Goal: Information Seeking & Learning: Find specific page/section

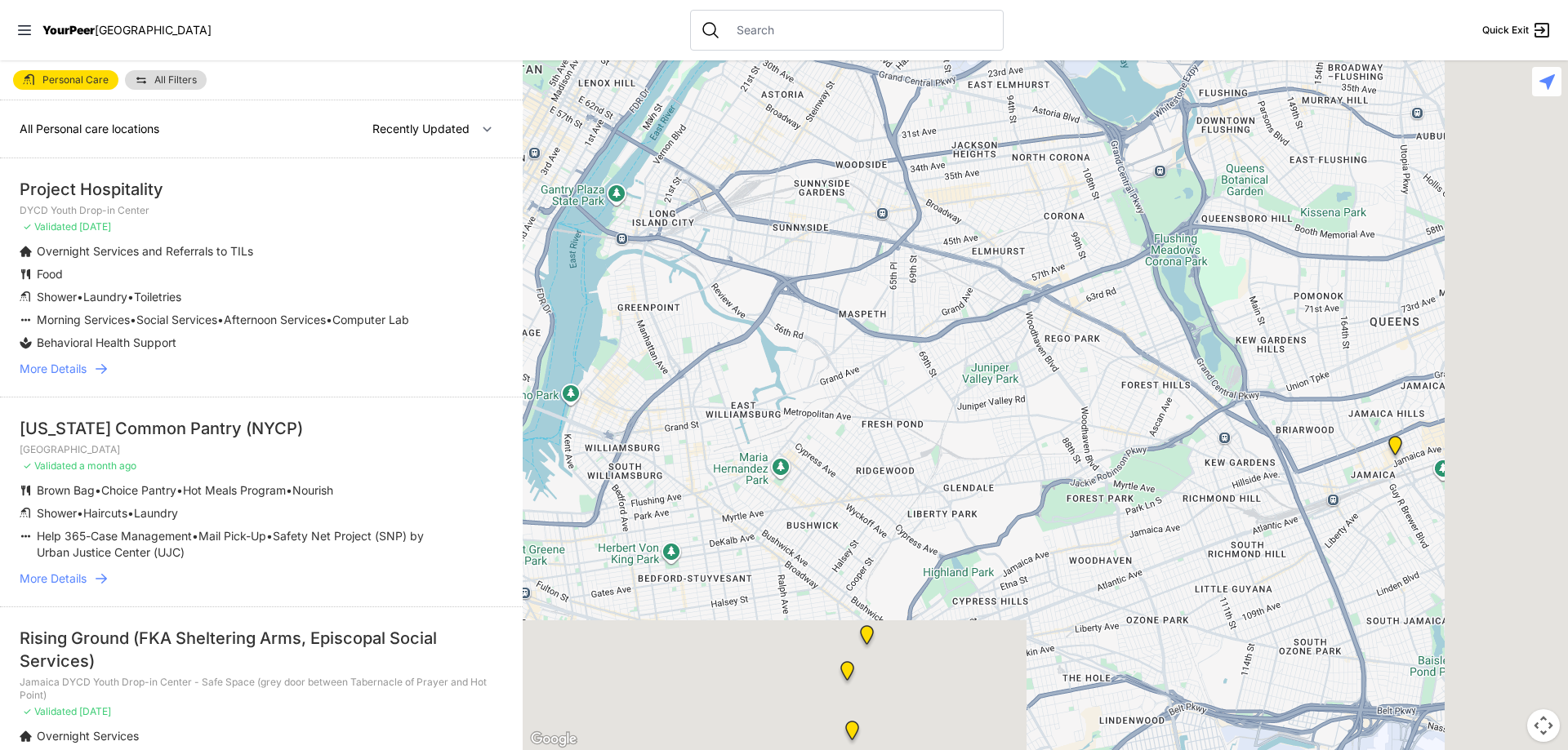
drag, startPoint x: 1383, startPoint y: 640, endPoint x: 955, endPoint y: 259, distance: 573.0
click at [942, 264] on div at bounding box center [1045, 405] width 1045 height 689
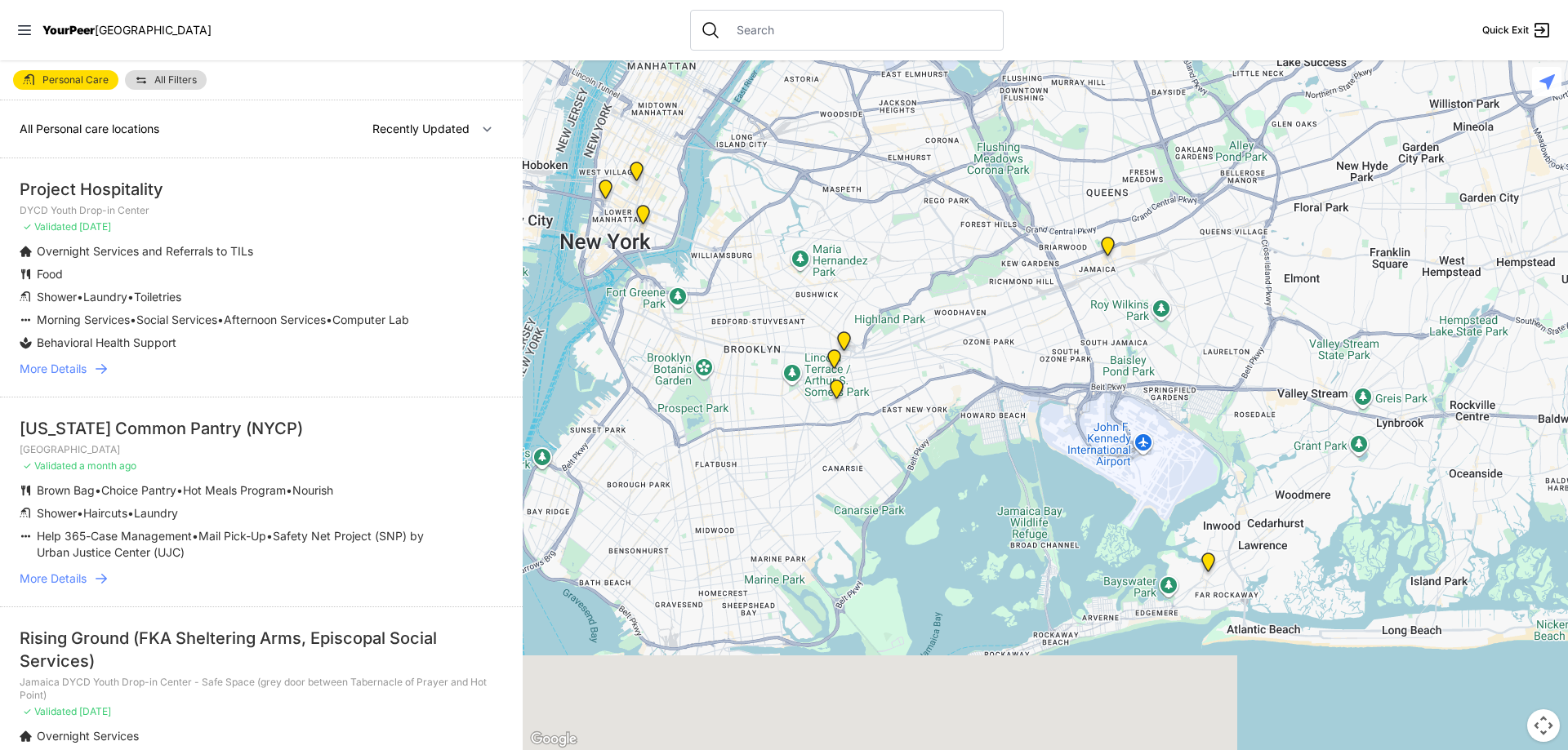
drag, startPoint x: 1186, startPoint y: 524, endPoint x: 1026, endPoint y: 329, distance: 252.2
click at [1026, 329] on div at bounding box center [1045, 405] width 1045 height 689
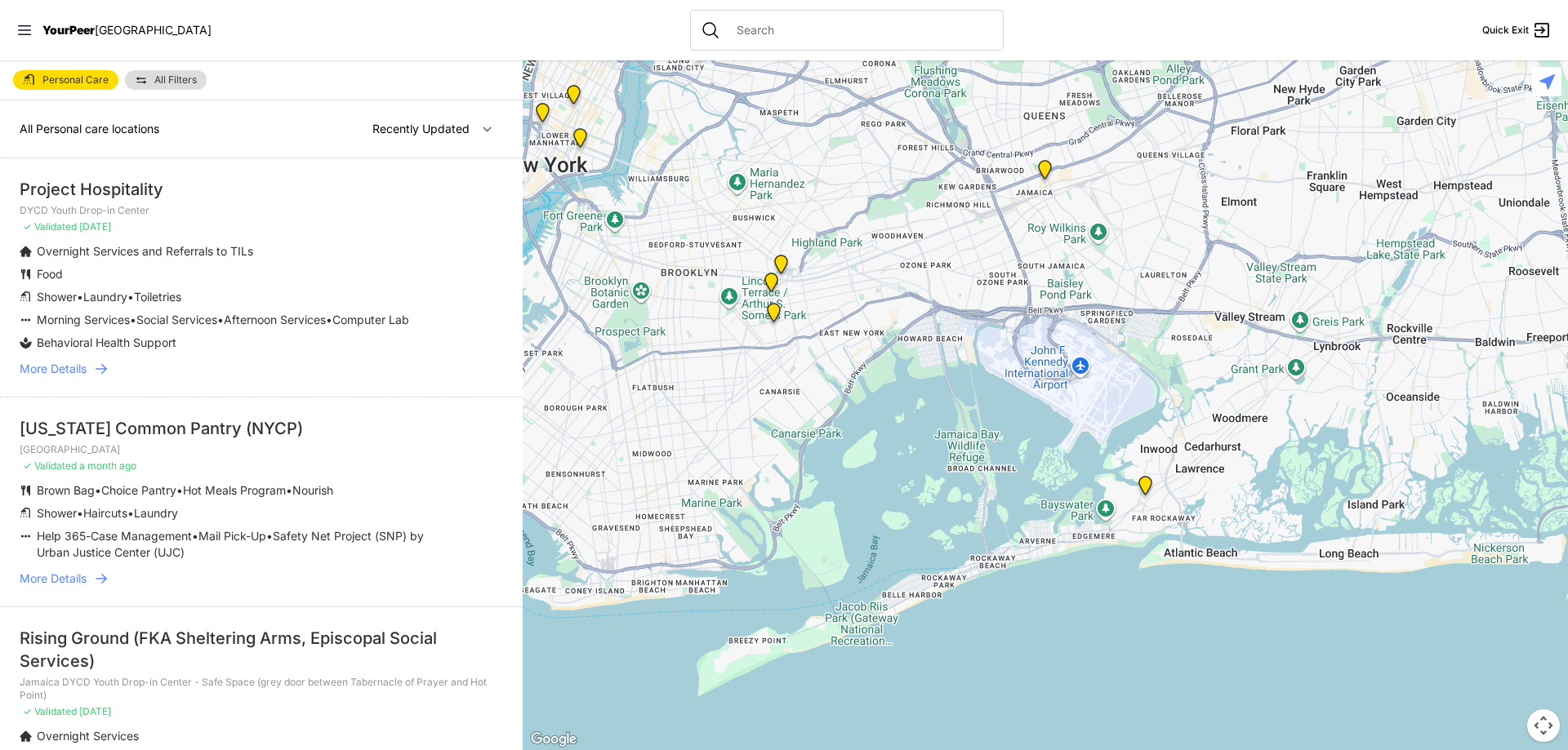
click at [1146, 479] on img "Far Rockaway DYCD Youth Drop-in Center" at bounding box center [1145, 489] width 21 height 27
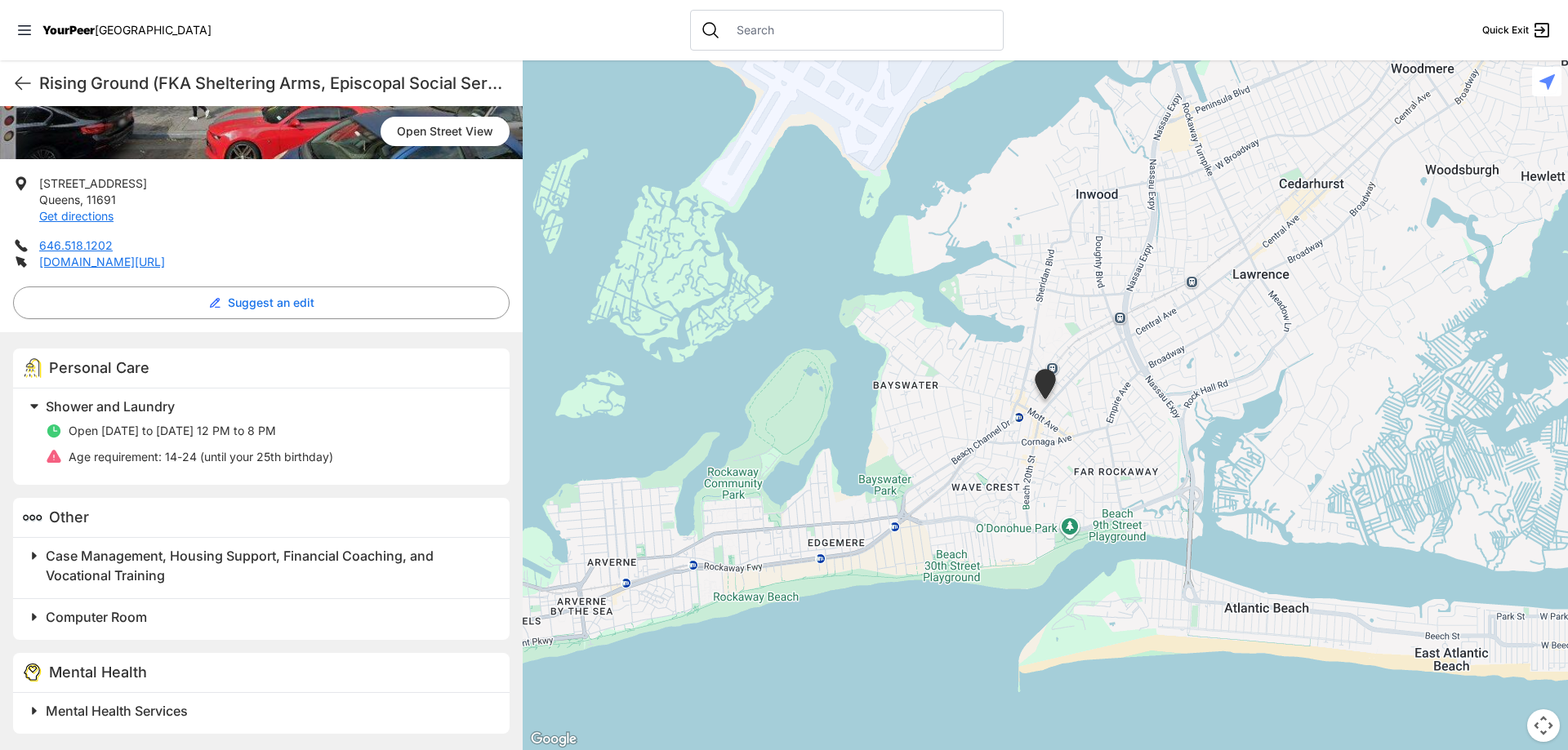
scroll to position [283, 0]
select select "recentlyUpdated"
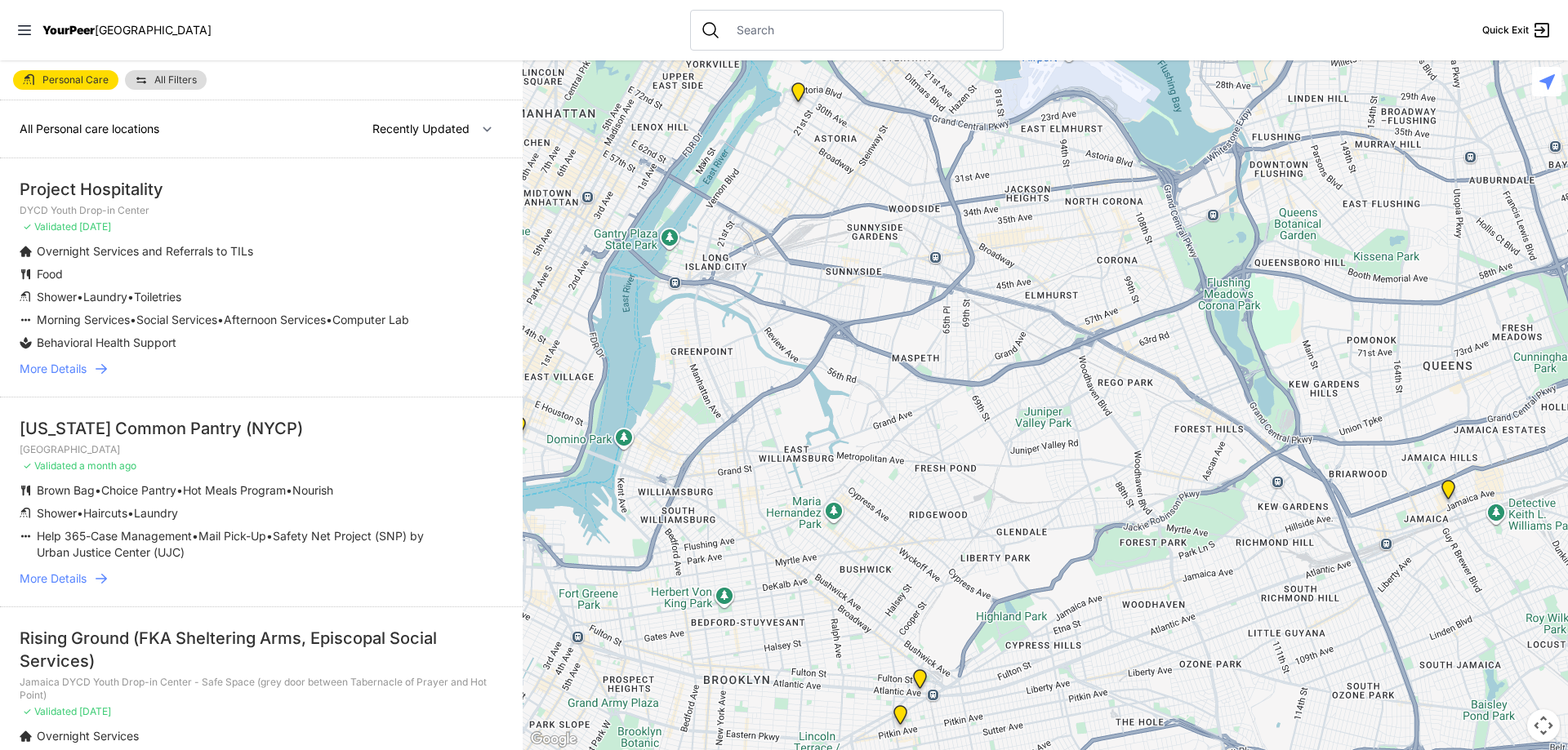
drag, startPoint x: 1225, startPoint y: 623, endPoint x: 788, endPoint y: 198, distance: 609.6
click at [793, 204] on div at bounding box center [1045, 405] width 1045 height 689
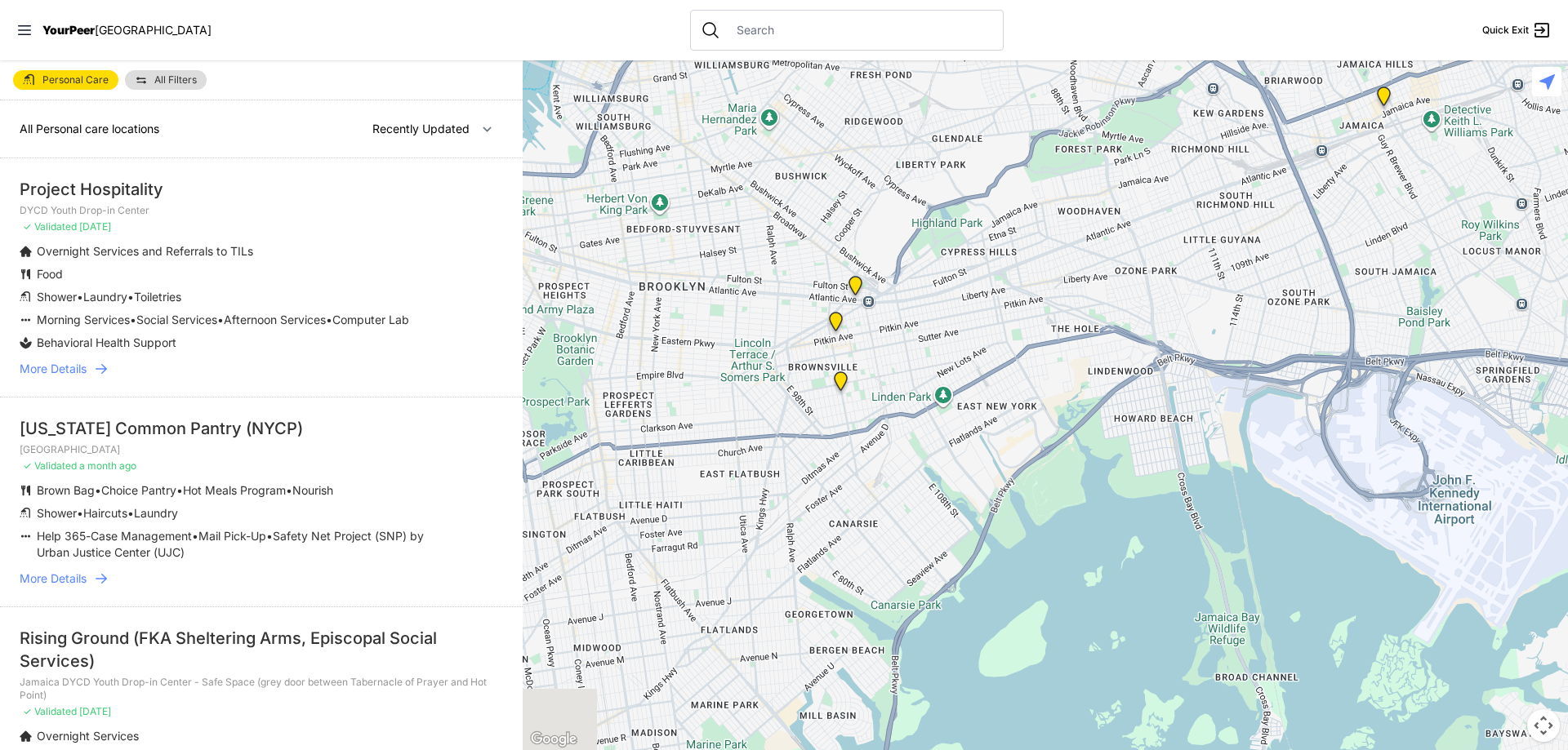
drag, startPoint x: 969, startPoint y: 634, endPoint x: 974, endPoint y: 346, distance: 288.0
click at [974, 346] on div at bounding box center [1045, 405] width 1045 height 689
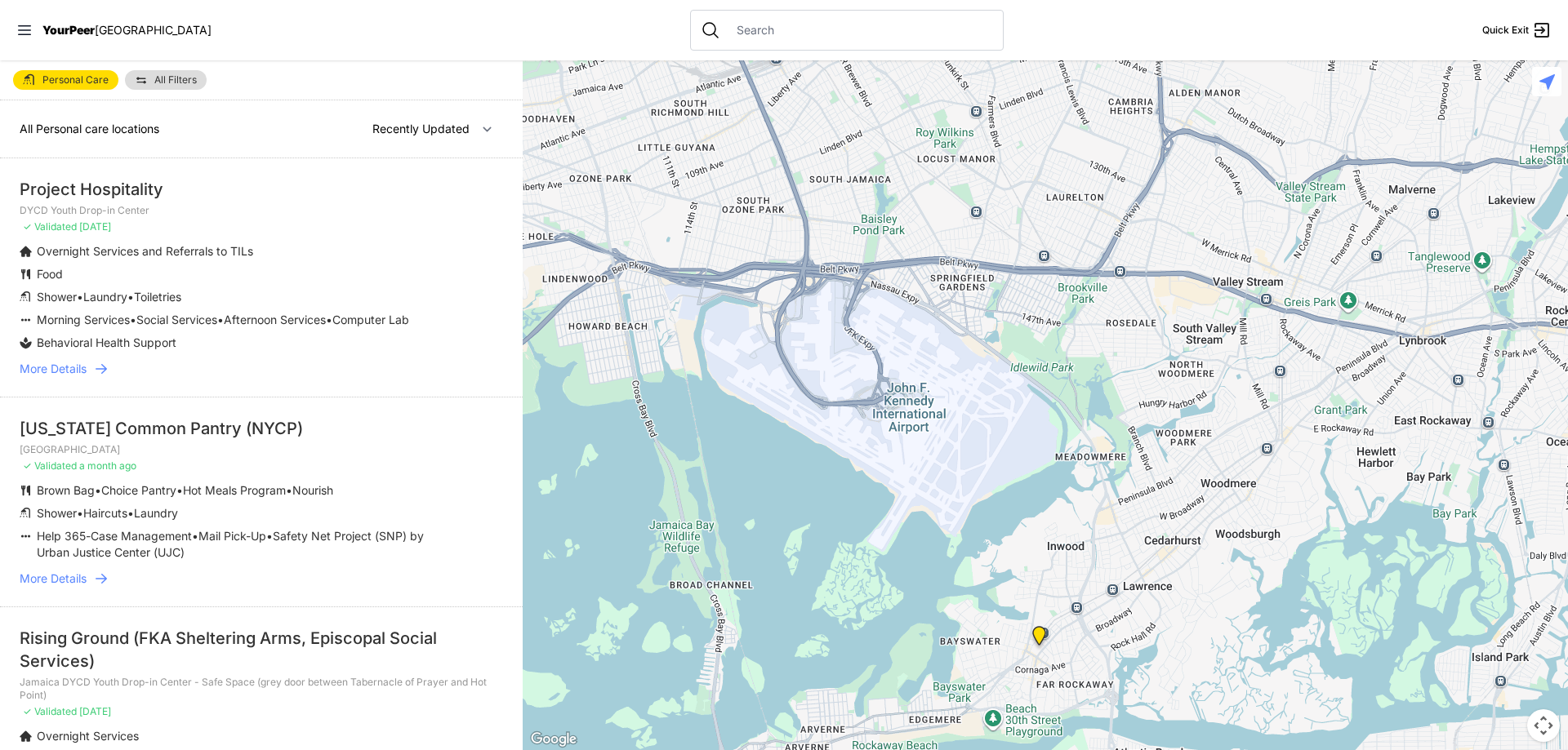
drag, startPoint x: 1234, startPoint y: 573, endPoint x: 688, endPoint y: 481, distance: 553.7
click at [688, 481] on div at bounding box center [1045, 405] width 1045 height 689
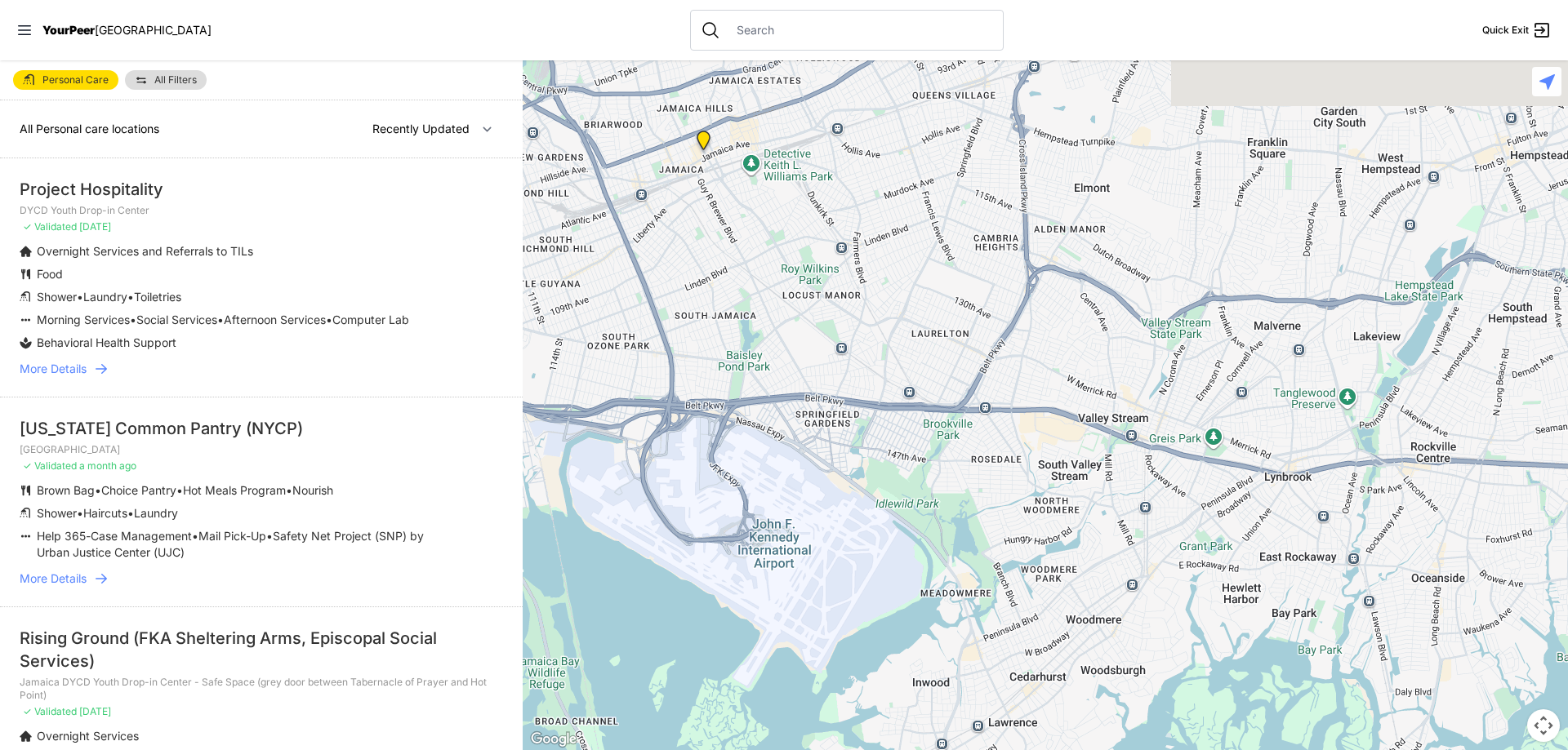
drag, startPoint x: 1077, startPoint y: 187, endPoint x: 942, endPoint y: 324, distance: 192.3
click at [942, 324] on div at bounding box center [1045, 405] width 1045 height 689
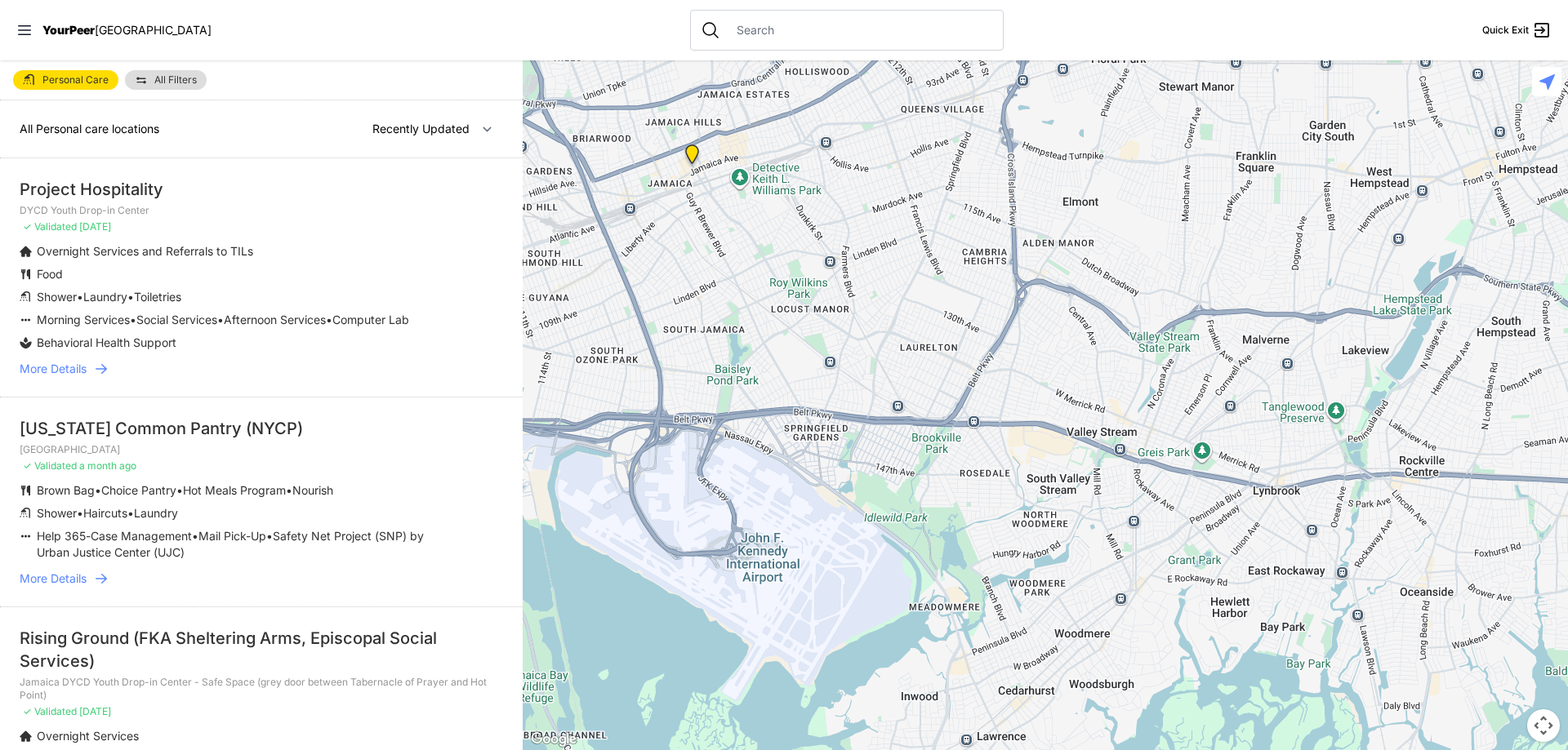
click at [698, 150] on img "Jamaica DYCD Youth Drop-in Center - Safe Space (grey door between Tabernacle of…" at bounding box center [693, 158] width 21 height 27
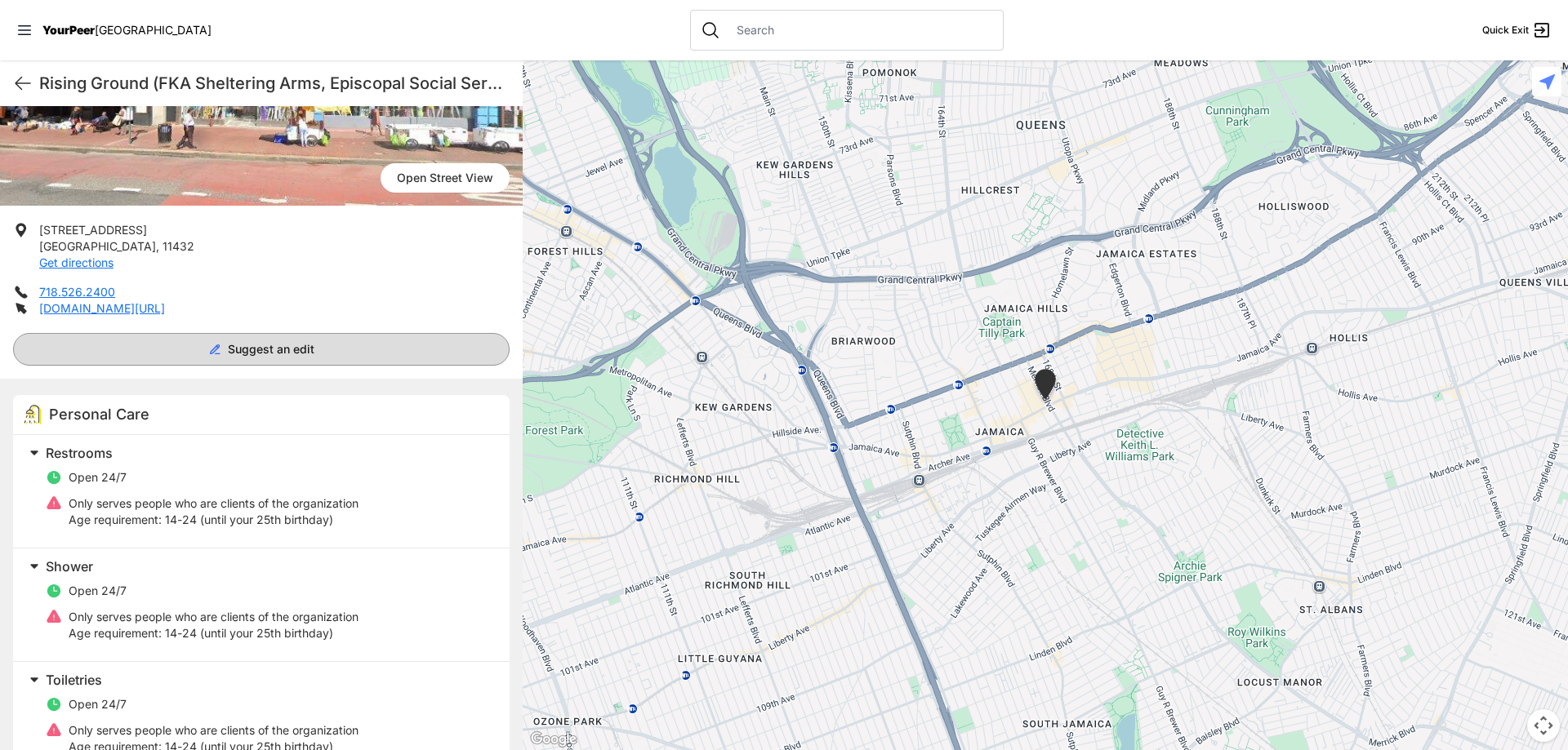
scroll to position [245, 0]
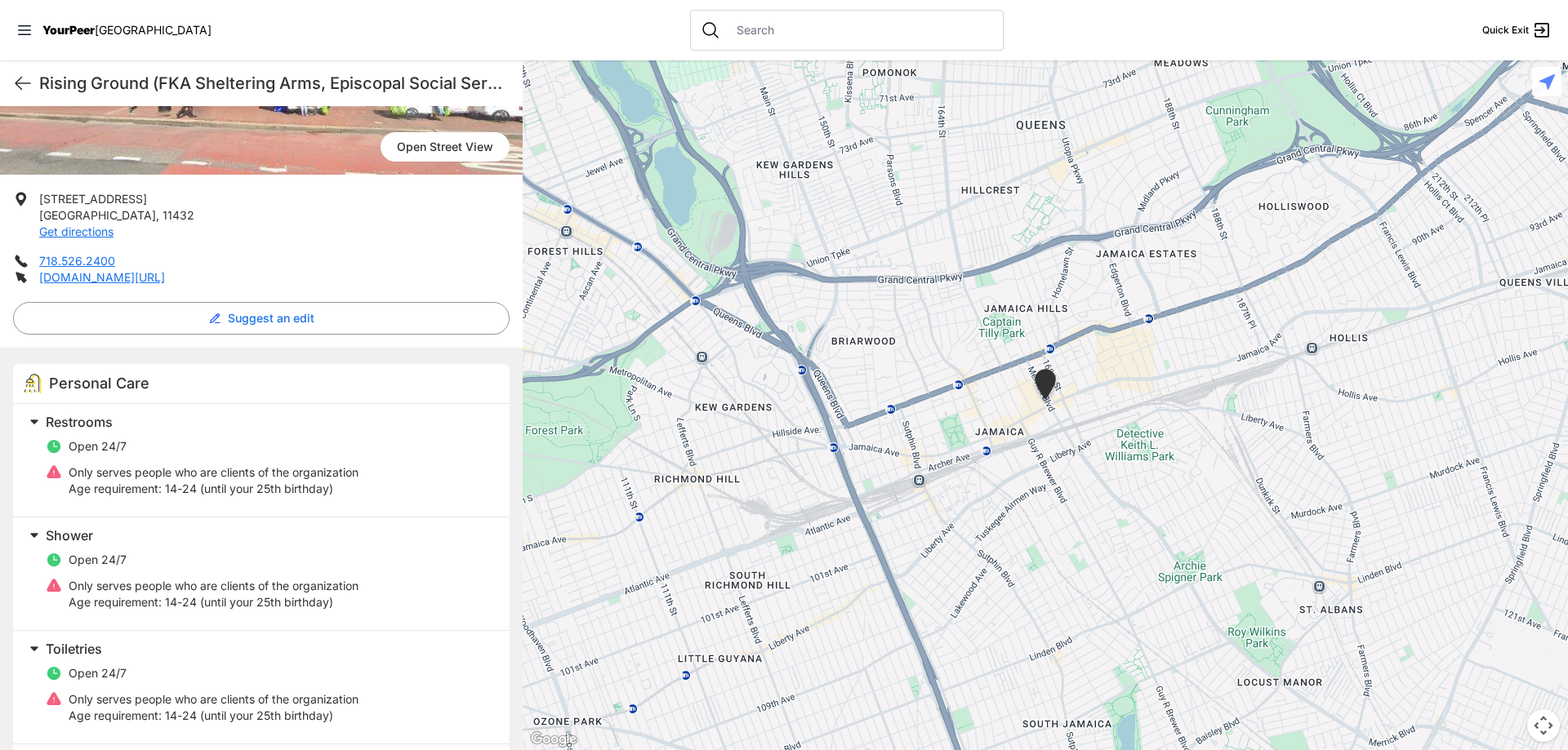
select select "recentlyUpdated"
